Goal: Obtain resource: Download file/media

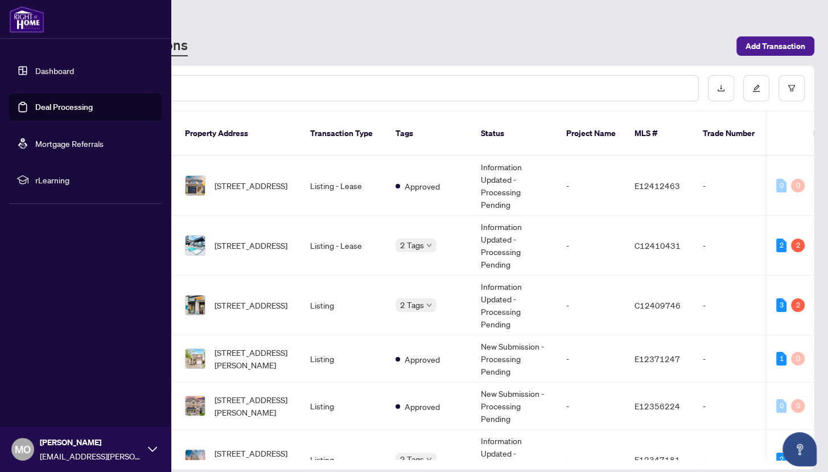
click at [38, 102] on link "Deal Processing" at bounding box center [63, 107] width 57 height 10
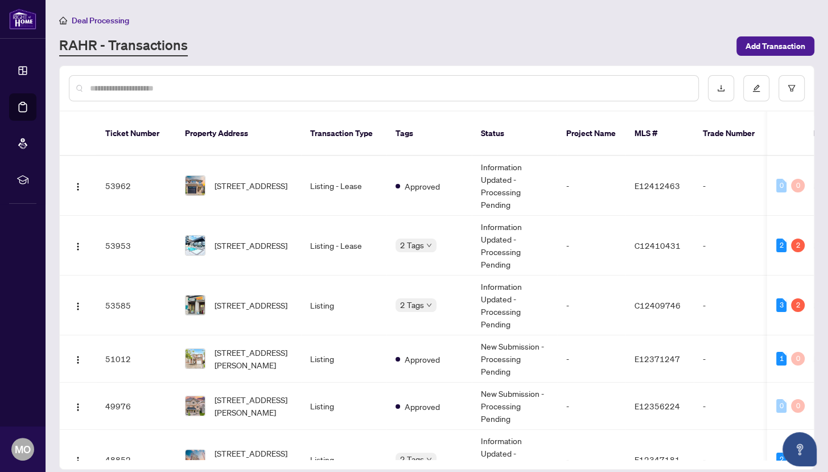
click at [299, 93] on div at bounding box center [384, 88] width 630 height 26
click at [295, 85] on input "text" at bounding box center [389, 88] width 599 height 13
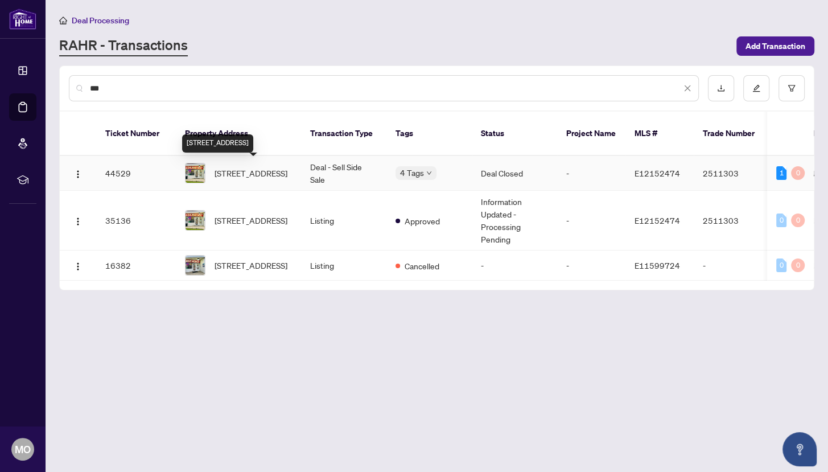
type input "***"
click at [238, 175] on span "[STREET_ADDRESS]" at bounding box center [251, 173] width 73 height 13
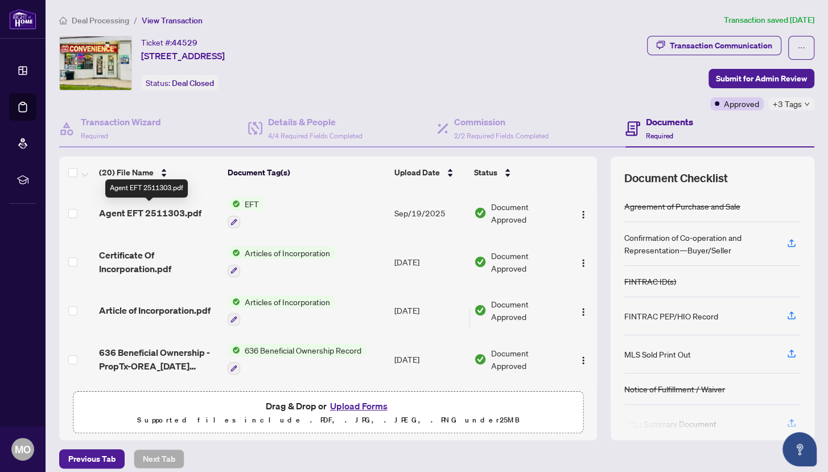
click at [148, 211] on span "Agent EFT 2511303.pdf" at bounding box center [150, 213] width 102 height 14
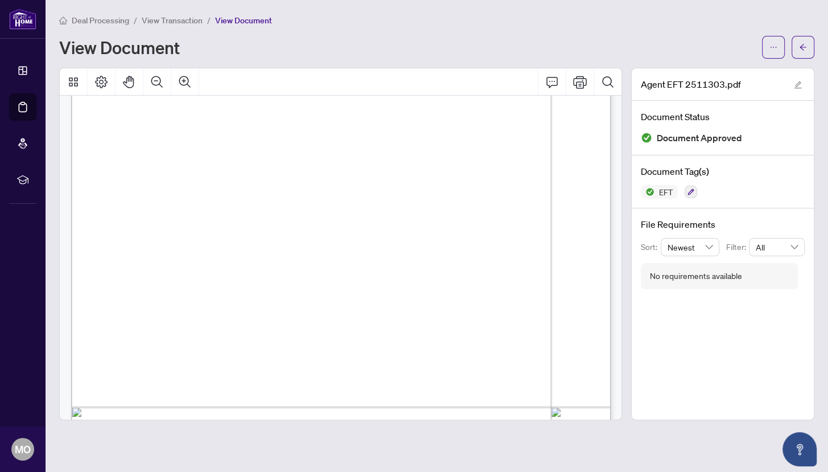
scroll to position [0, 1]
drag, startPoint x: 151, startPoint y: 173, endPoint x: 232, endPoint y: 174, distance: 80.8
copy span "[STREET_ADDRESS]"
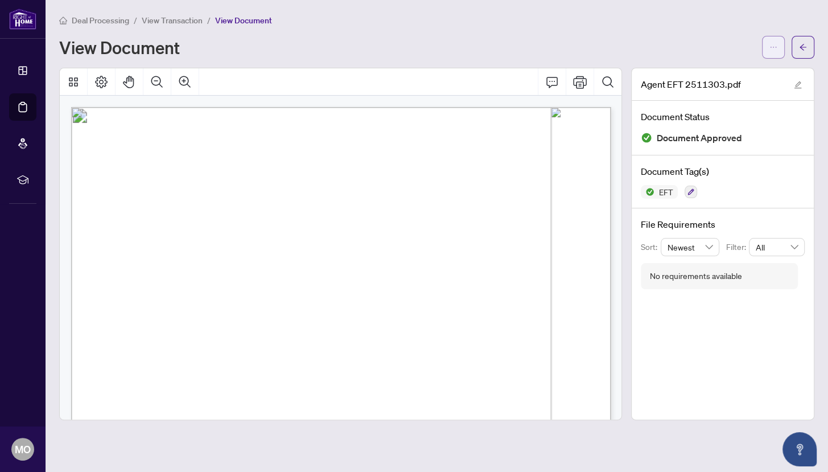
click at [774, 43] on icon "ellipsis" at bounding box center [774, 47] width 8 height 8
click at [746, 69] on span "Download" at bounding box center [732, 71] width 87 height 13
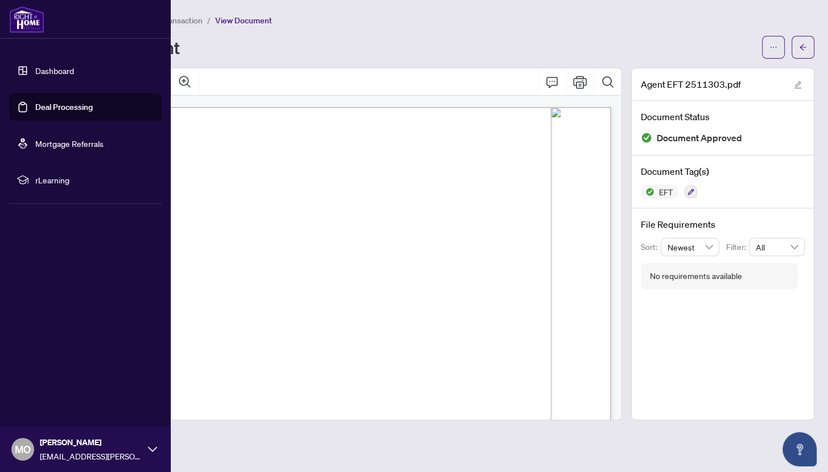
click at [60, 112] on link "Deal Processing" at bounding box center [63, 107] width 57 height 10
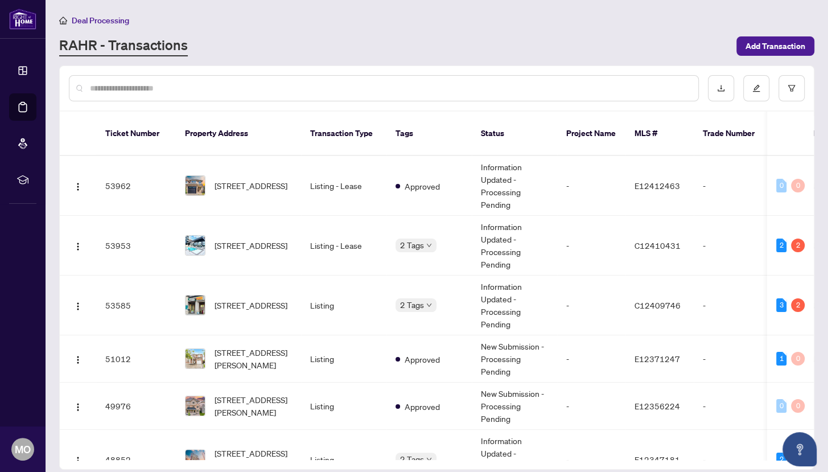
click at [336, 87] on input "text" at bounding box center [389, 88] width 599 height 13
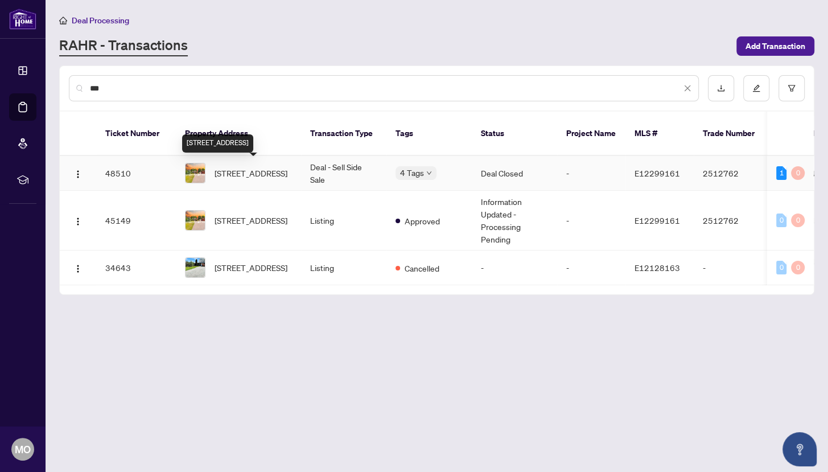
type input "***"
click at [250, 168] on span "[STREET_ADDRESS]" at bounding box center [251, 173] width 73 height 13
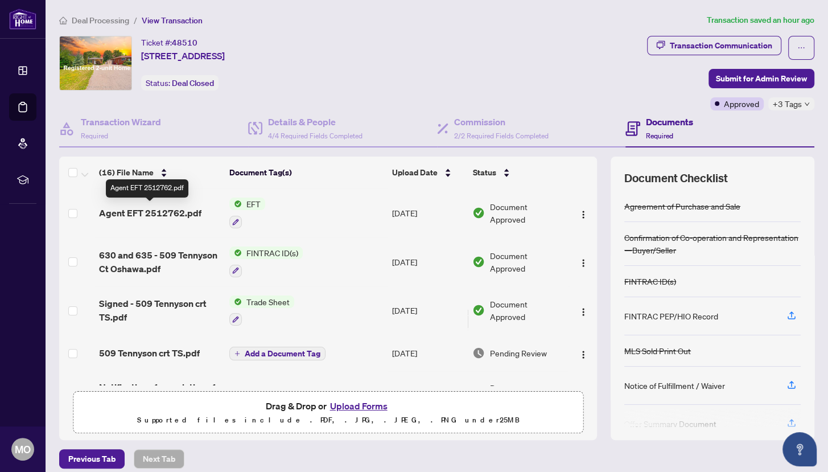
click at [190, 212] on span "Agent EFT 2512762.pdf" at bounding box center [150, 213] width 102 height 14
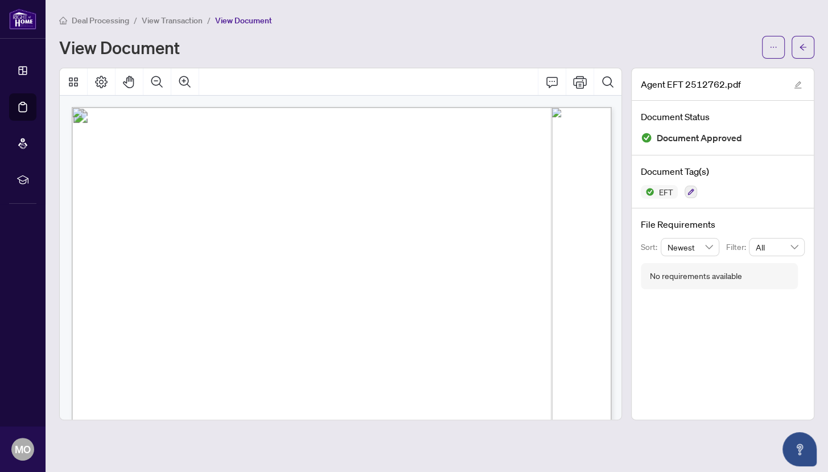
drag, startPoint x: 151, startPoint y: 174, endPoint x: 220, endPoint y: 175, distance: 68.9
copy span "[STREET_ADDRESS]"
click at [777, 46] on icon "ellipsis" at bounding box center [774, 47] width 8 height 8
click at [722, 72] on span "Download" at bounding box center [732, 71] width 87 height 13
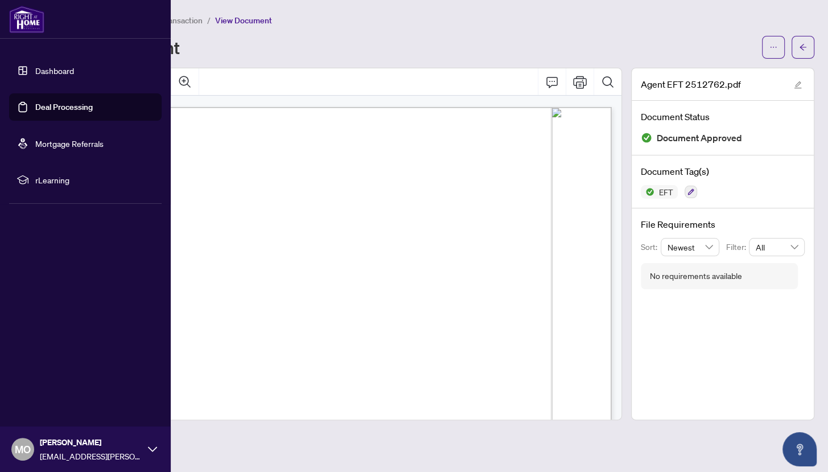
click at [43, 102] on link "Deal Processing" at bounding box center [63, 107] width 57 height 10
